Goal: Navigation & Orientation: Go to known website

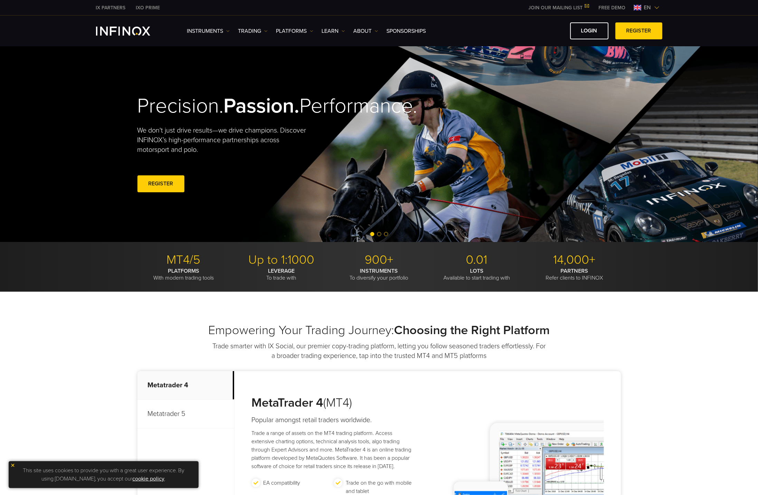
click at [700, 36] on div "Instruments Instruments Product Information TRADING" at bounding box center [379, 31] width 758 height 31
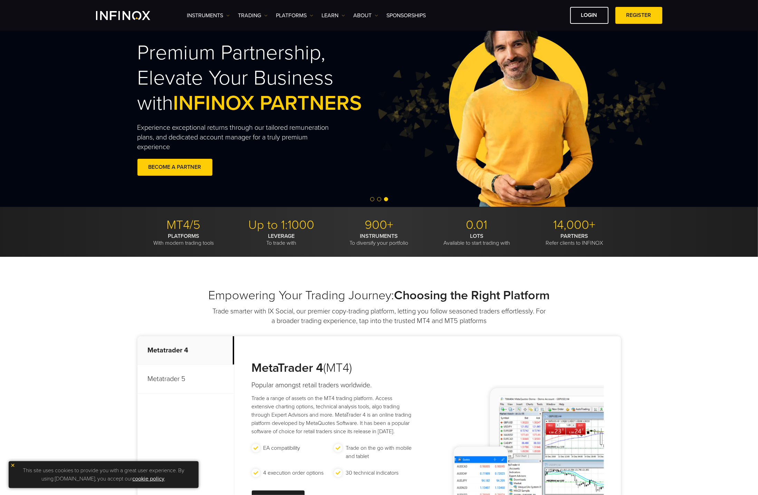
click at [375, 165] on div "Premium Partnership, Elevate Your Business with INFINOX PARTNERS Experience exc…" at bounding box center [265, 109] width 256 height 159
click at [405, 16] on link "SPONSORSHIPS" at bounding box center [406, 15] width 39 height 8
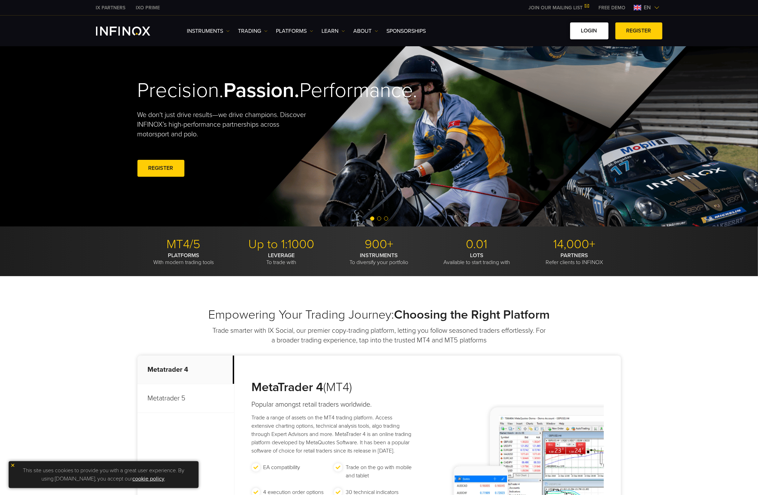
click at [587, 29] on link "LOGIN" at bounding box center [589, 30] width 38 height 17
